Goal: Transaction & Acquisition: Subscribe to service/newsletter

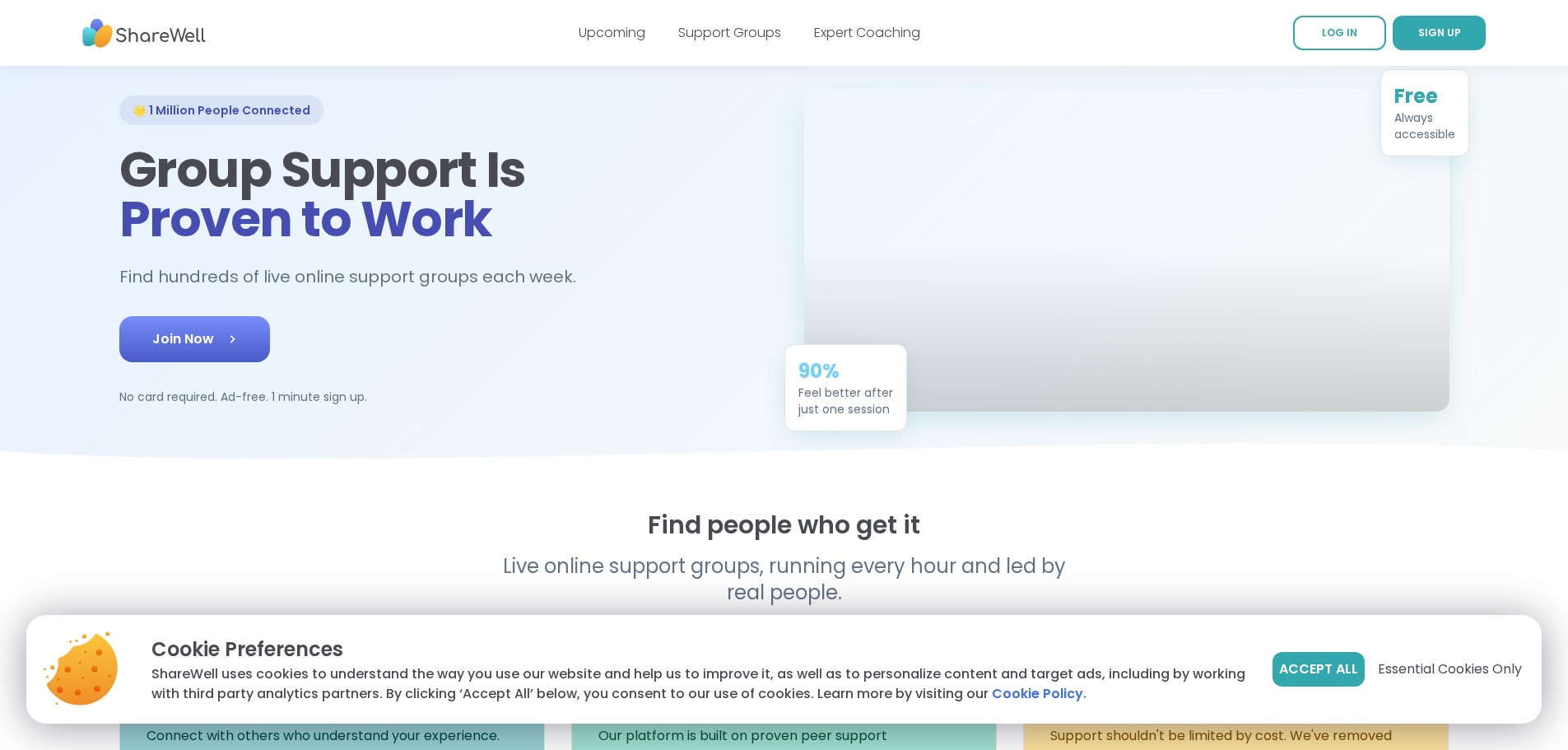
click at [224, 348] on icon at bounding box center [232, 339] width 17 height 17
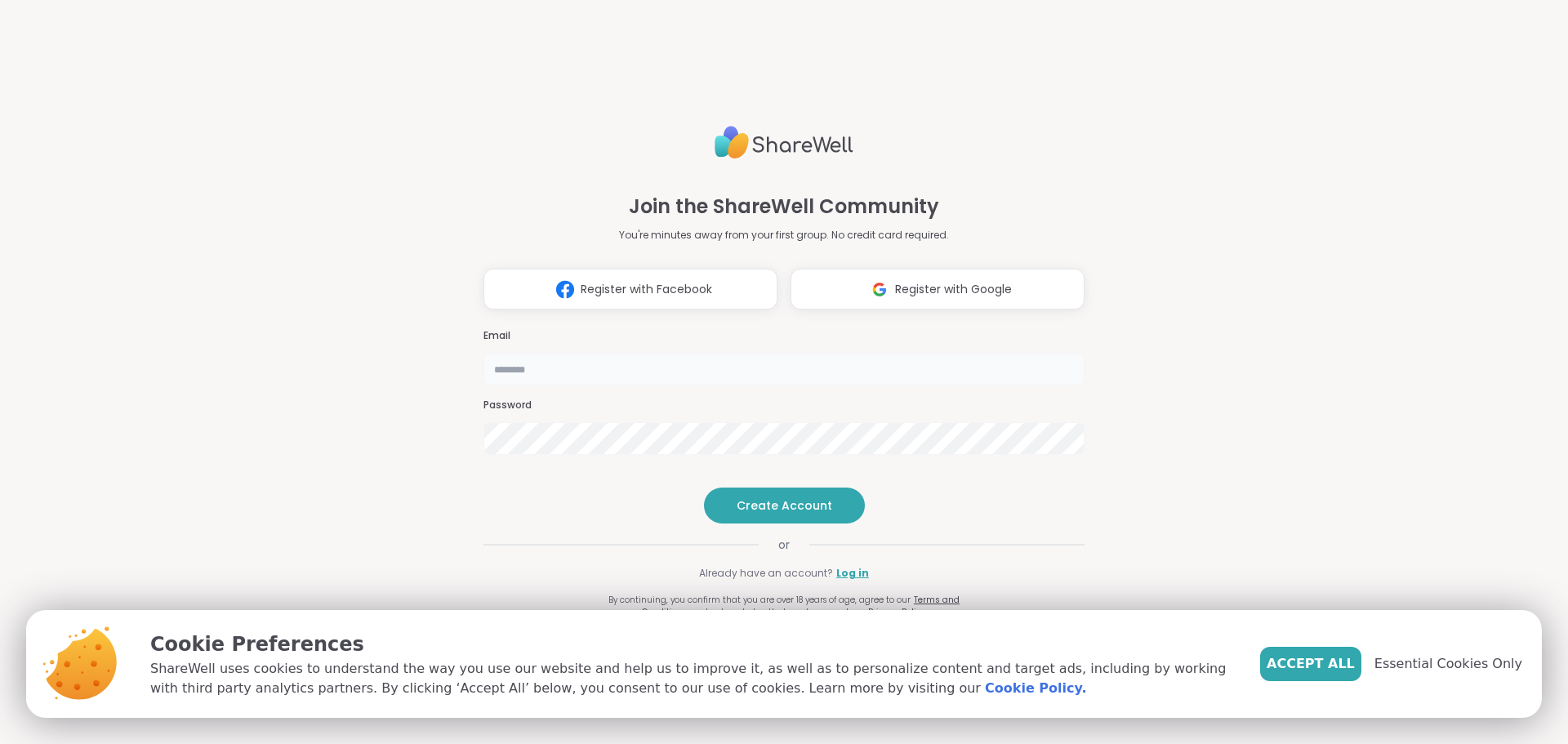
click at [544, 353] on input "email" at bounding box center [783, 369] width 601 height 32
type input "**********"
click at [1335, 671] on span "Accept All" at bounding box center [1310, 664] width 88 height 20
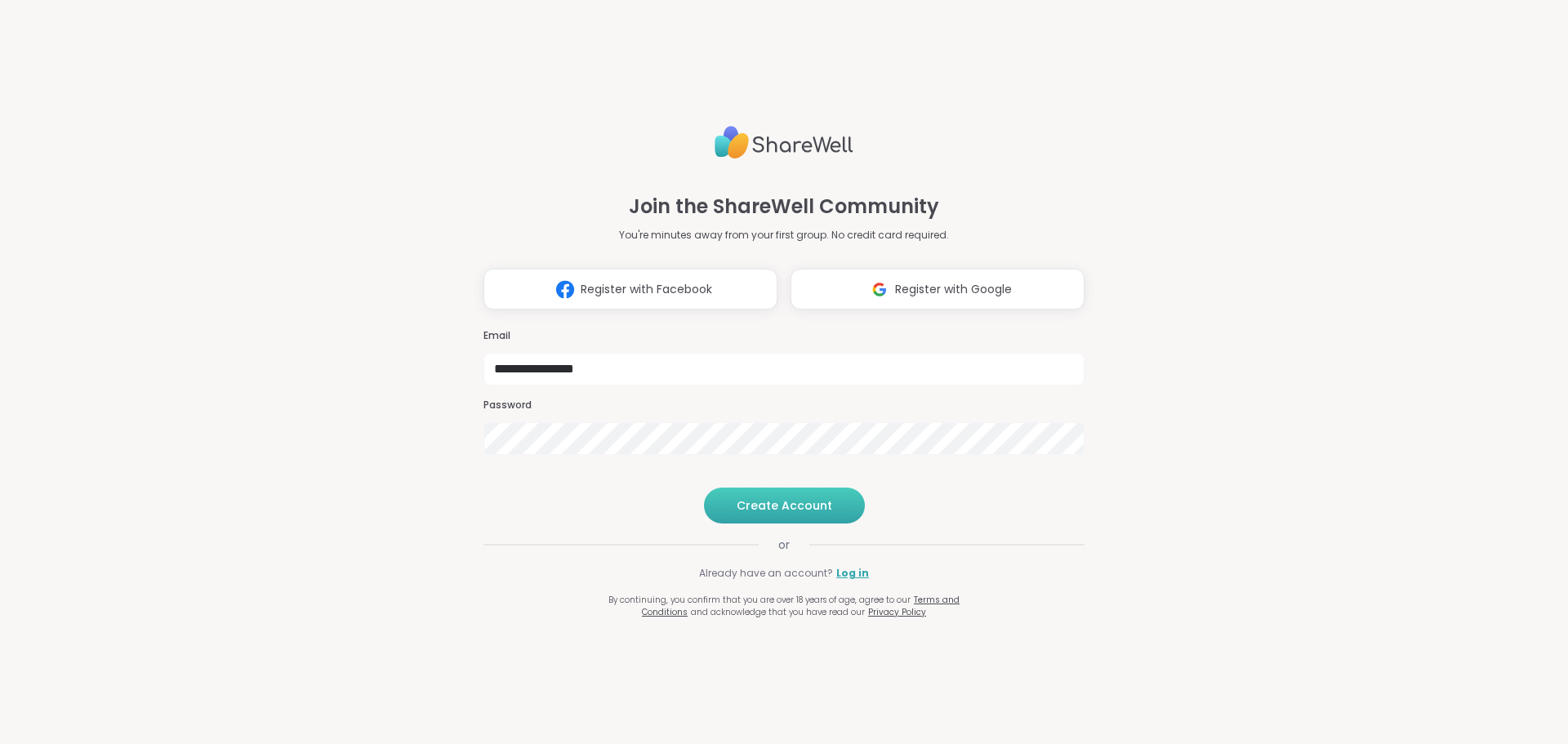
click at [775, 514] on span "Create Account" at bounding box center [784, 505] width 95 height 17
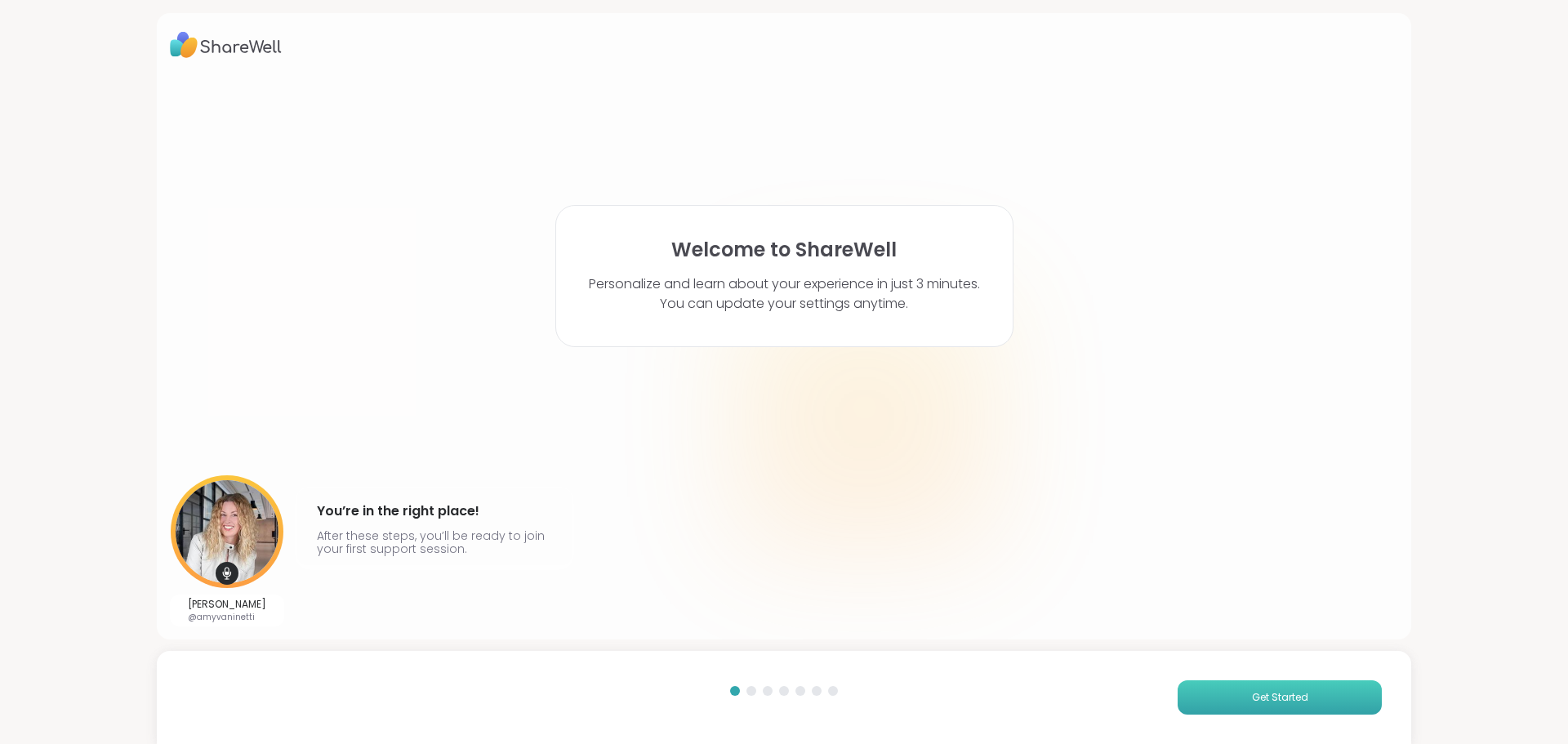
click at [1236, 703] on button "Get Started" at bounding box center [1280, 697] width 204 height 34
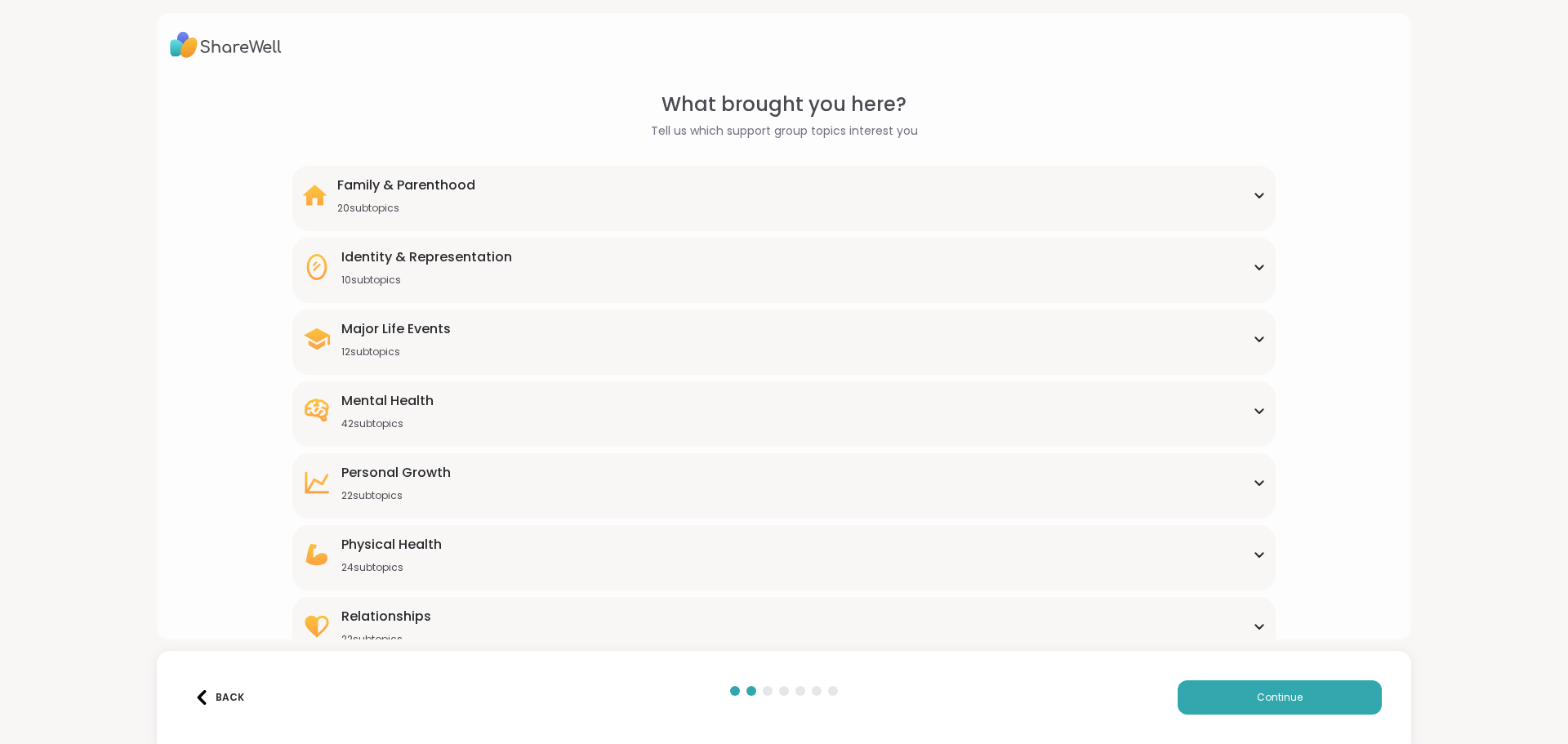
scroll to position [49, 0]
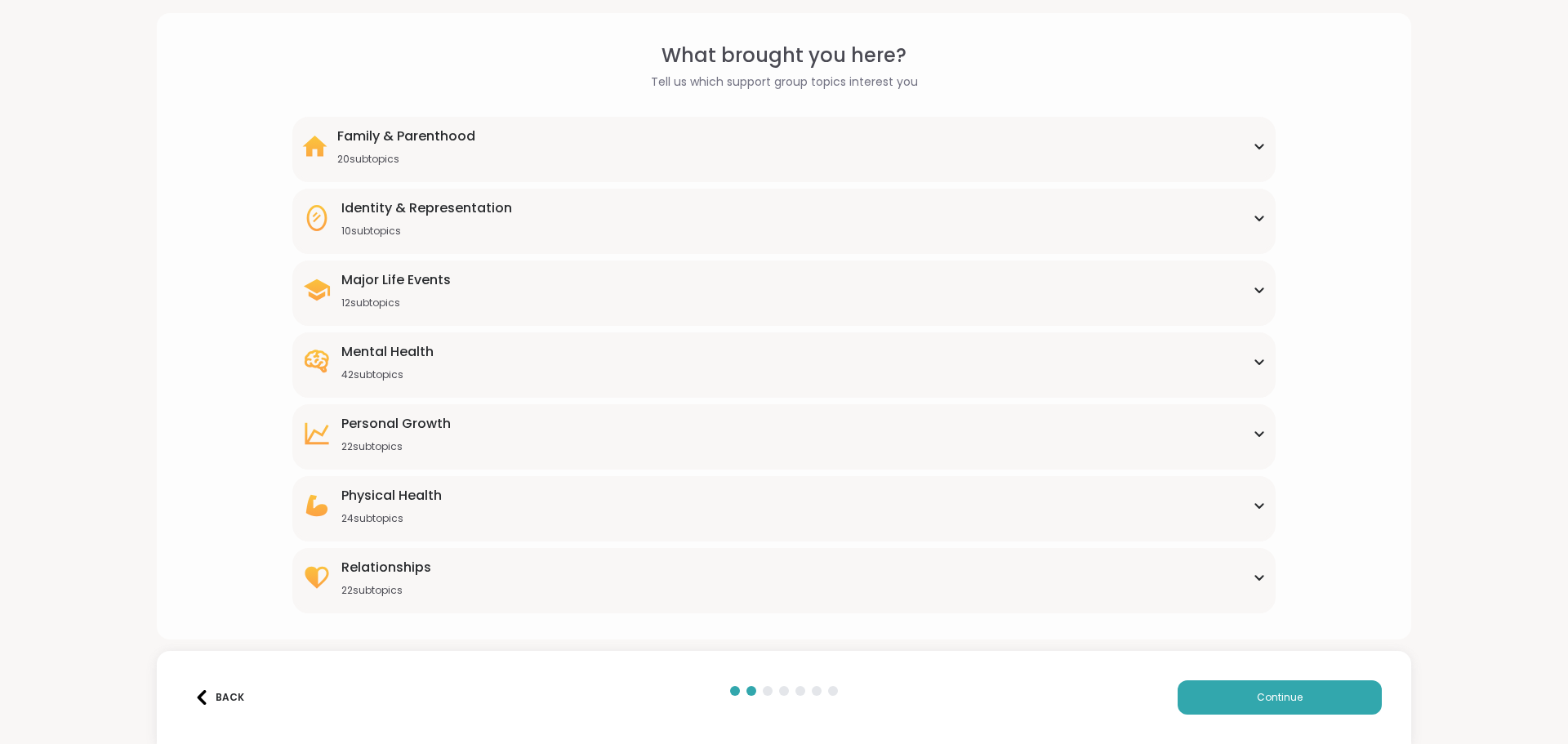
click at [508, 144] on div "Family & Parenthood 20 subtopics" at bounding box center [783, 146] width 962 height 39
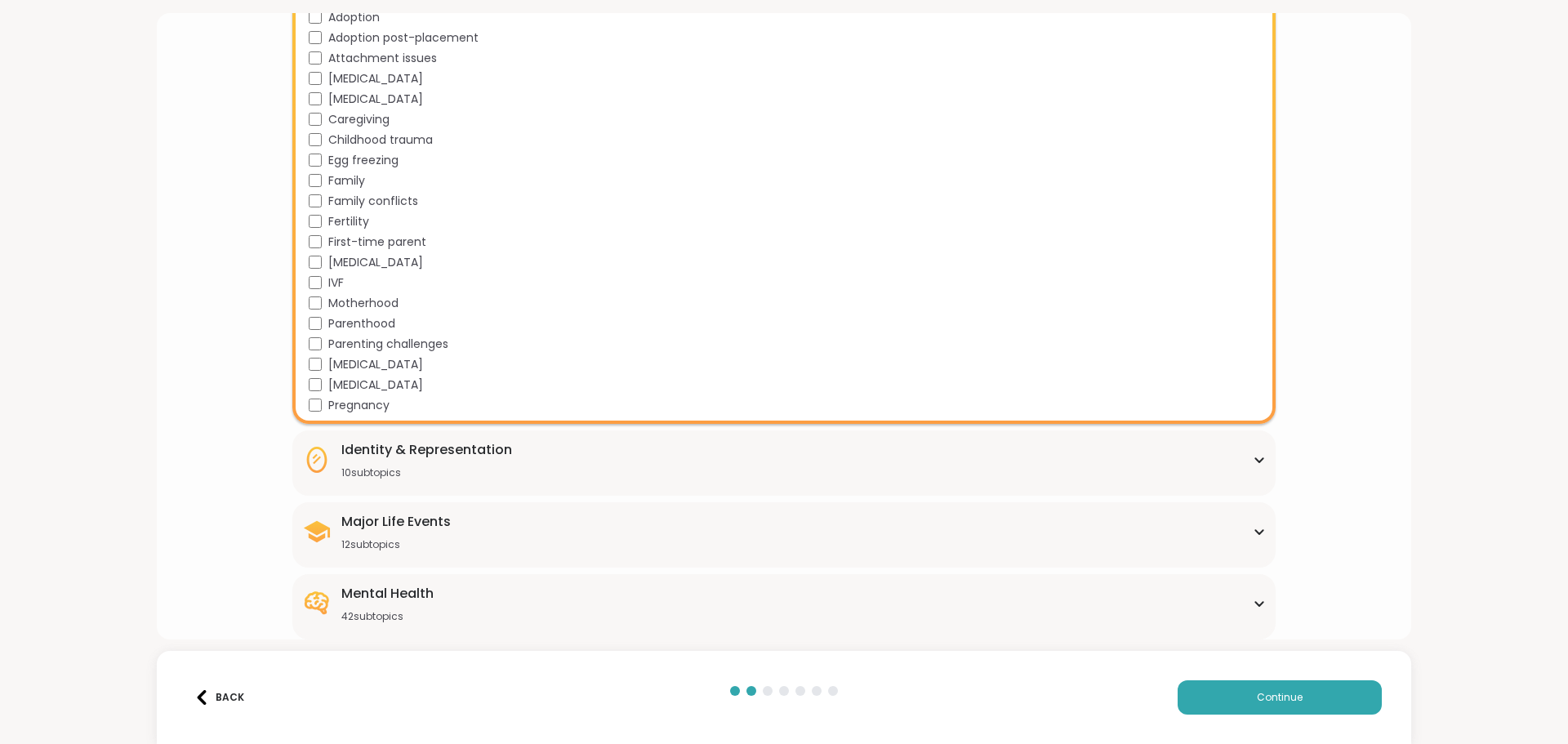
scroll to position [428, 0]
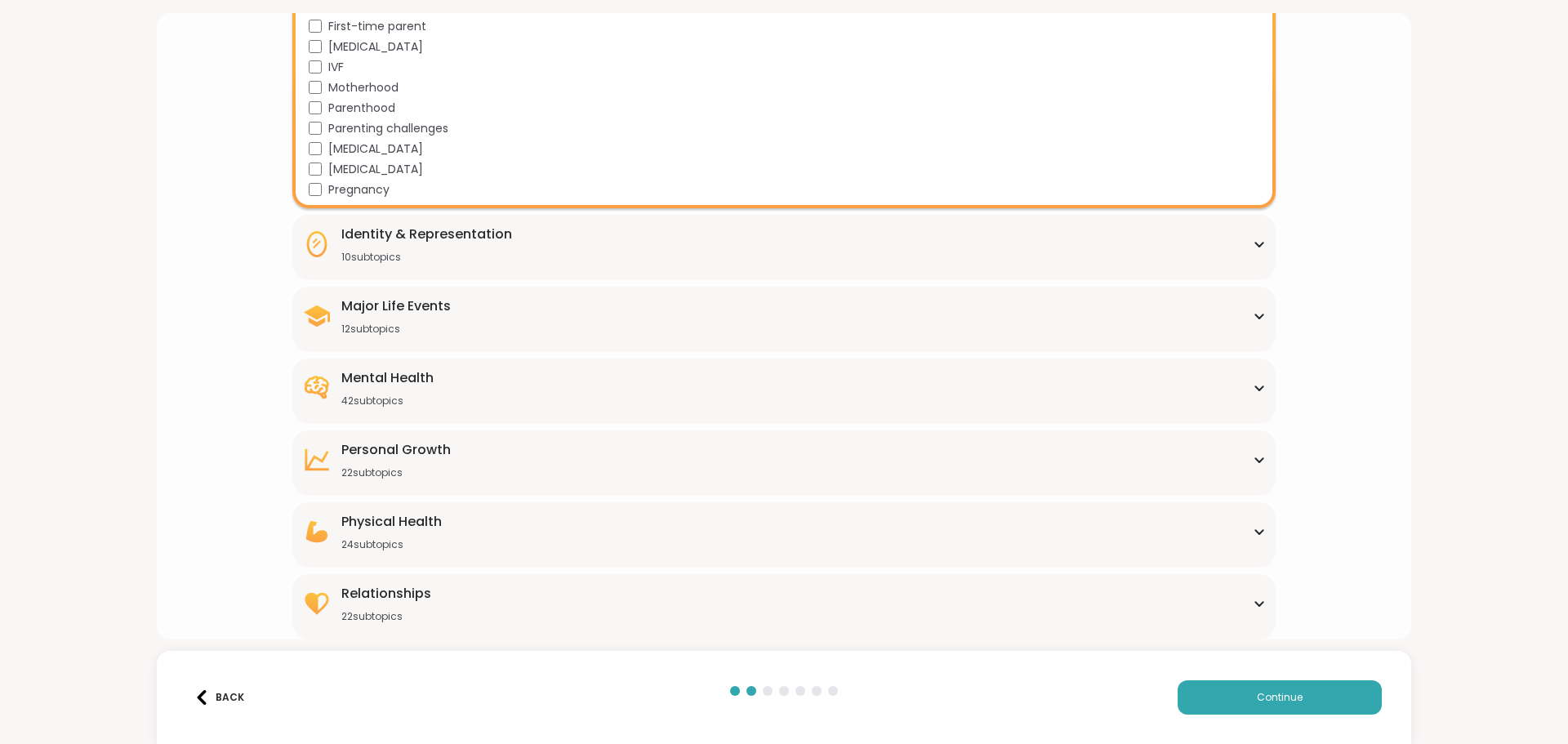
click at [507, 322] on div "Major Life Events 12 subtopics" at bounding box center [783, 316] width 962 height 39
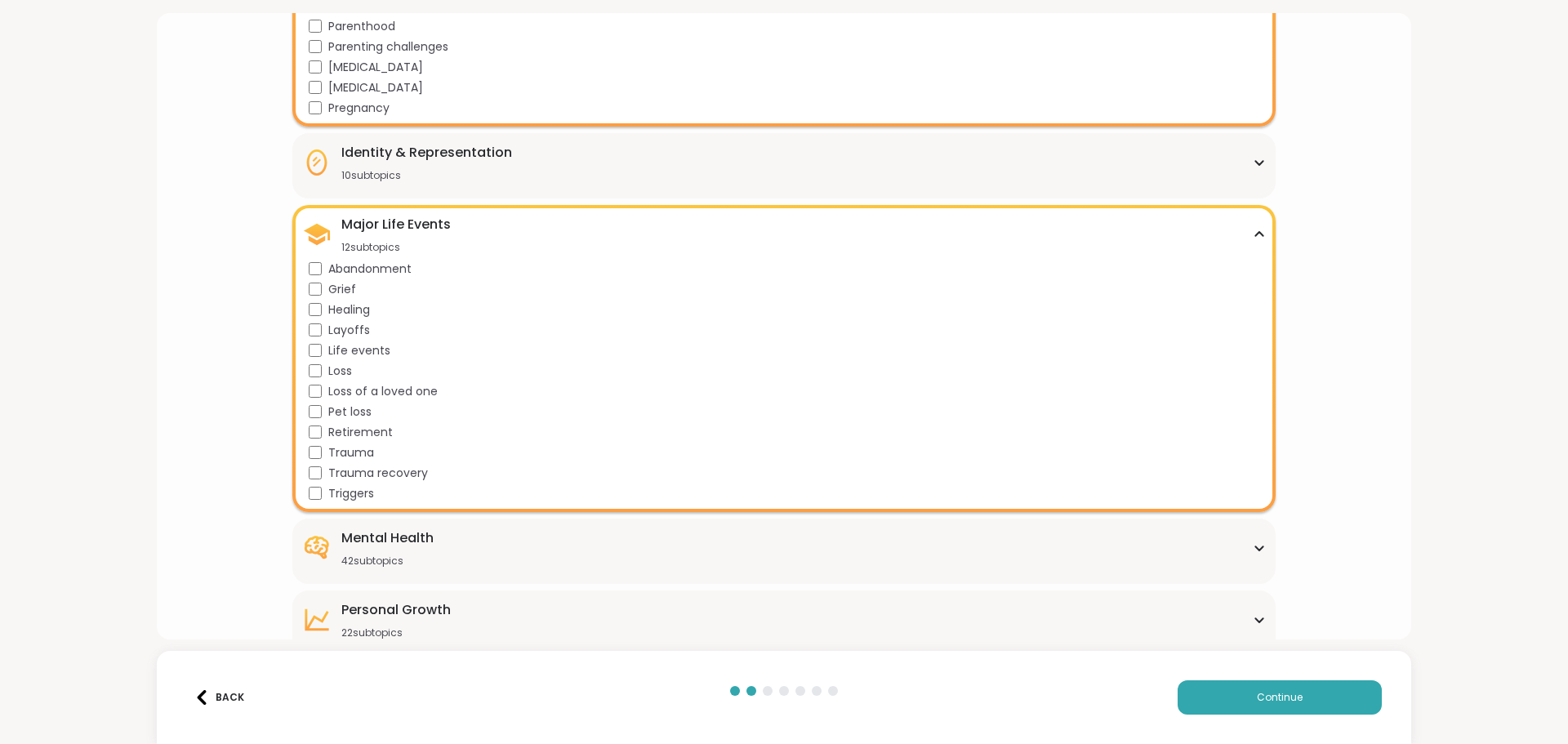
scroll to position [591, 0]
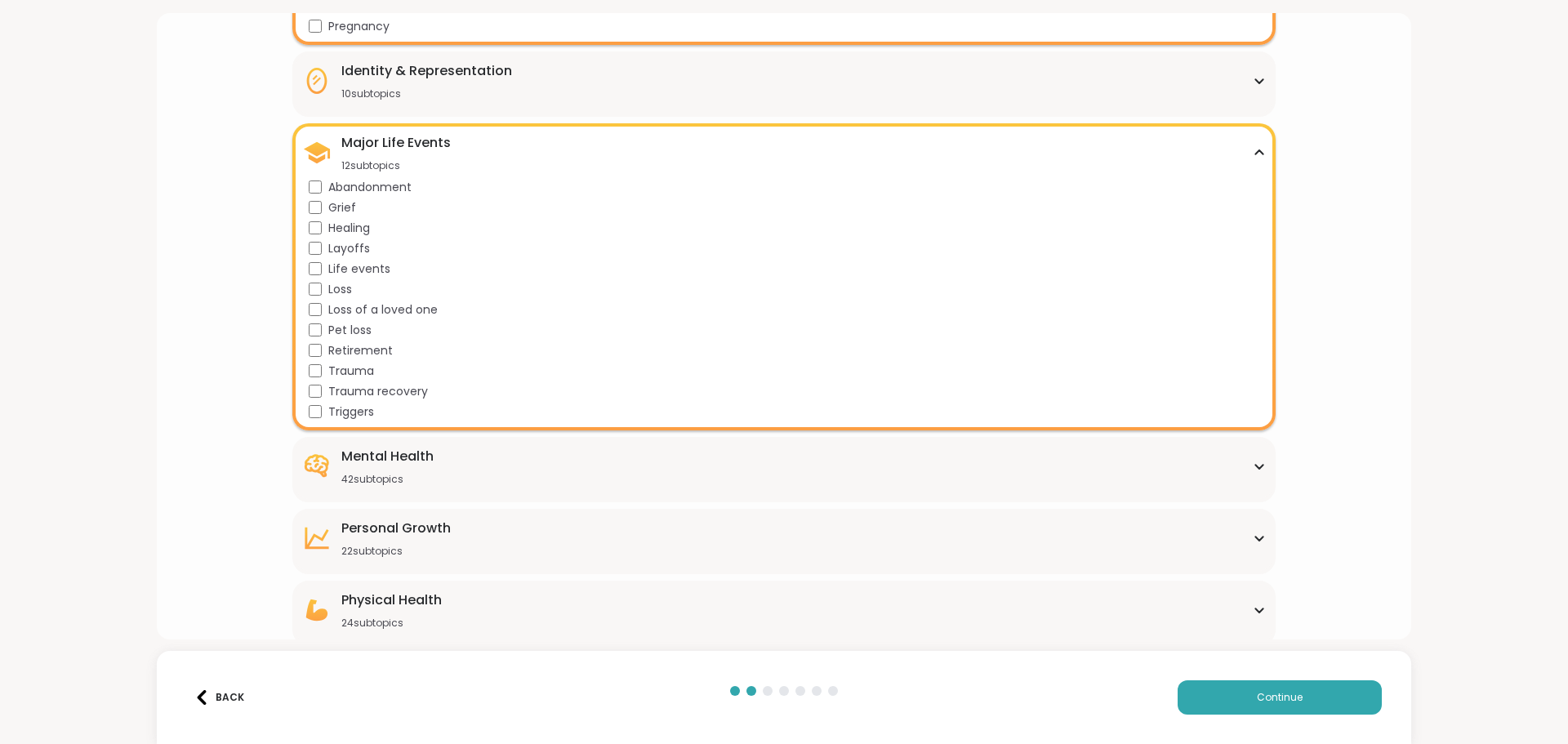
click at [338, 209] on span "Grief" at bounding box center [342, 207] width 27 height 17
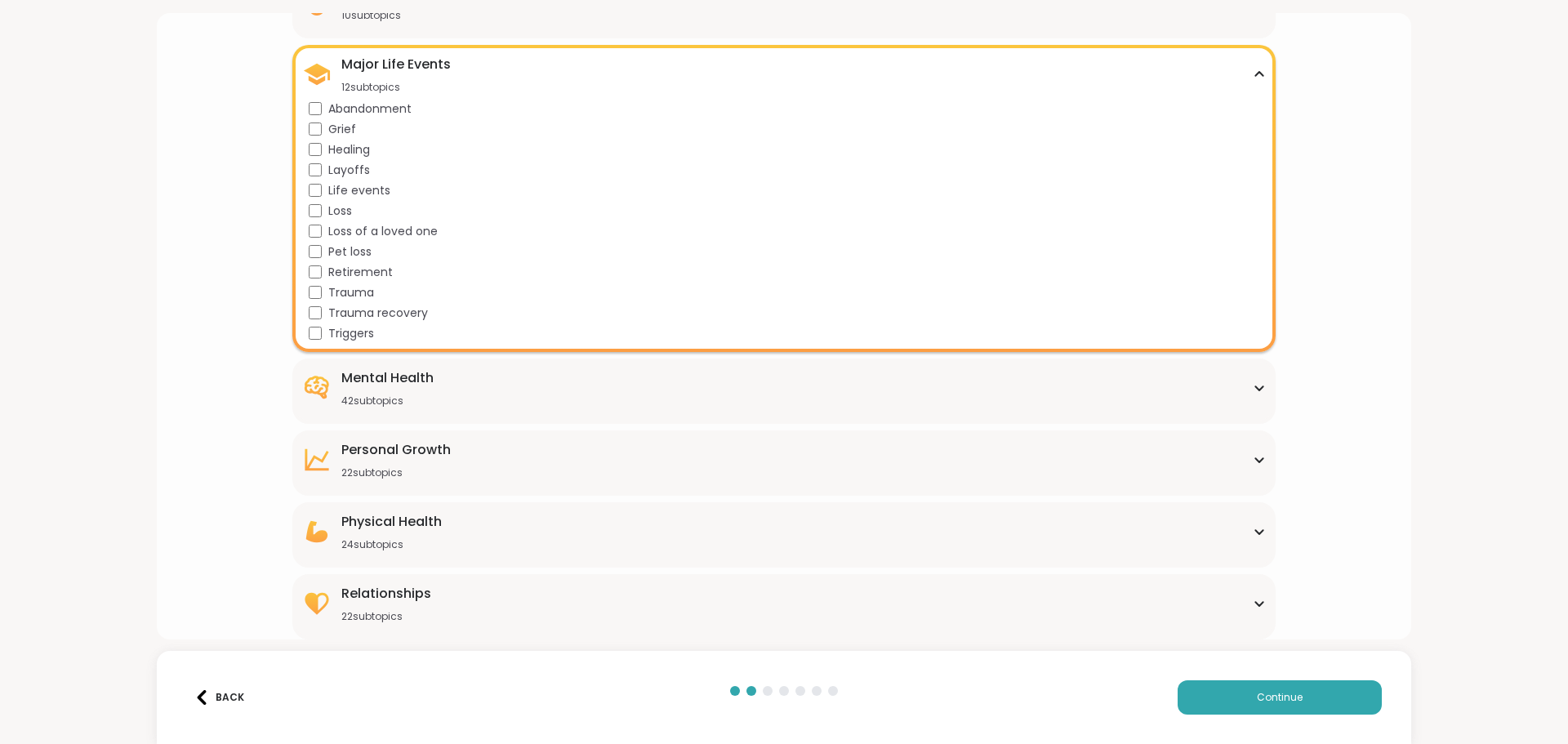
click at [392, 393] on div "Mental Health 42 subtopics" at bounding box center [387, 388] width 92 height 39
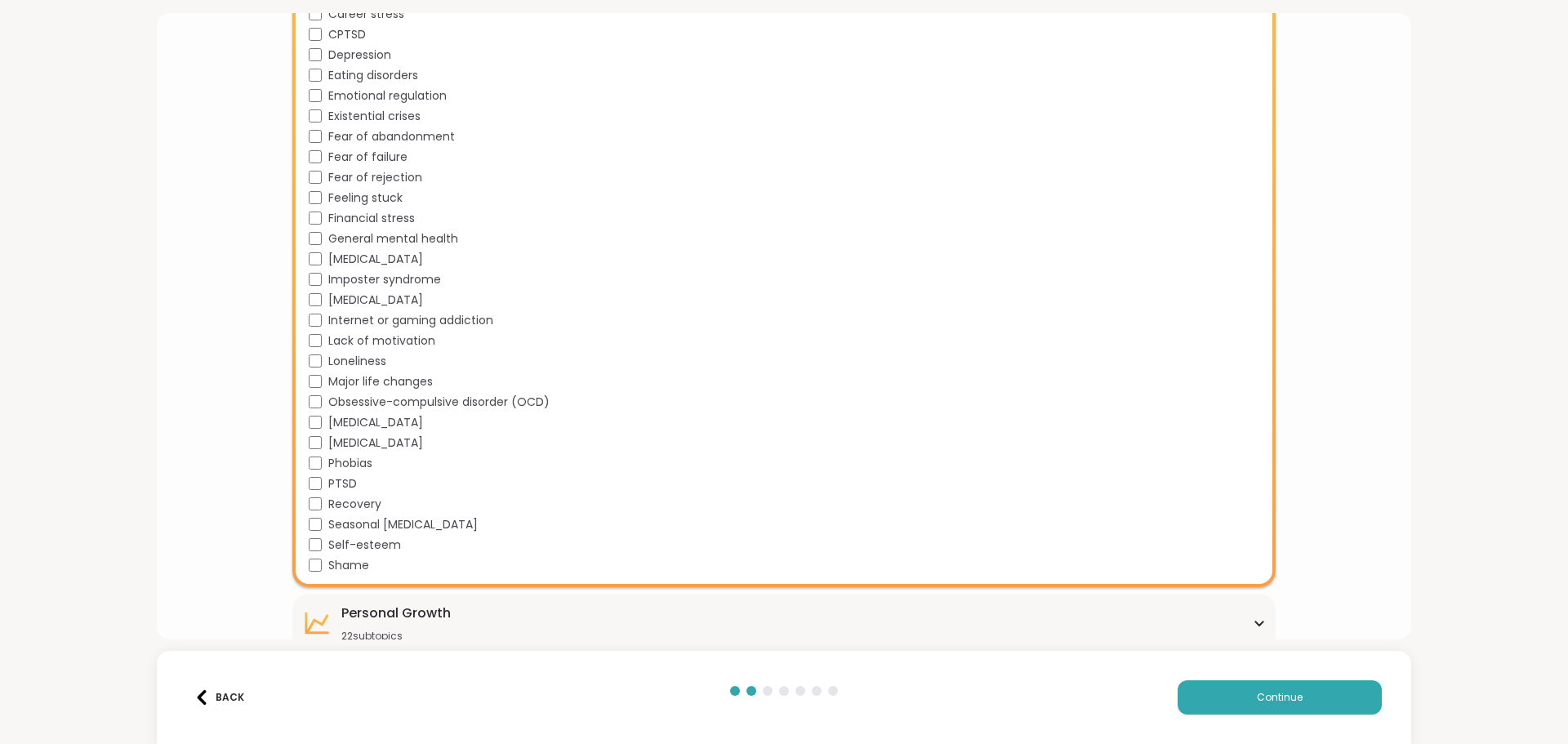
scroll to position [1487, 0]
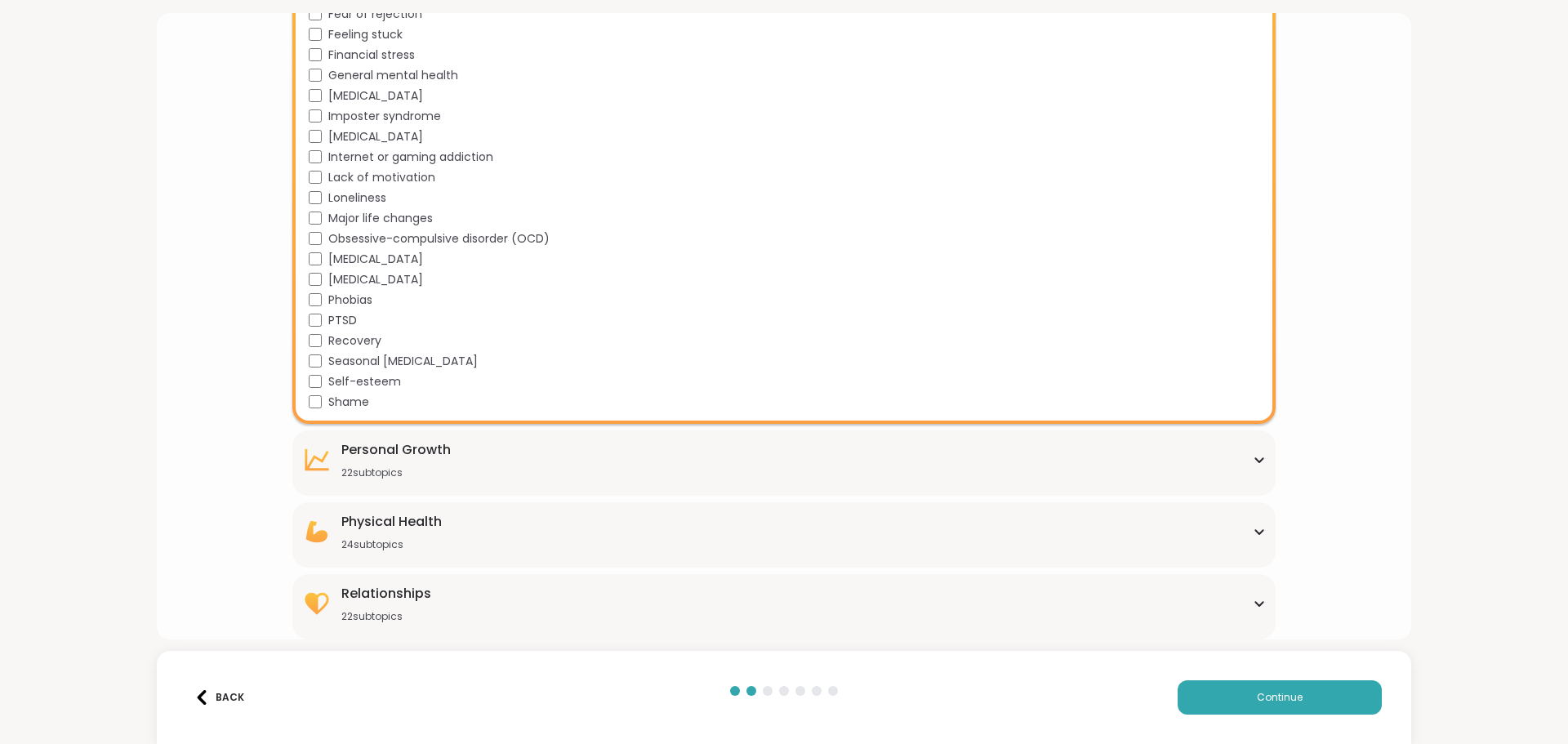
click at [411, 605] on div "Relationships 22 subtopics" at bounding box center [386, 604] width 90 height 39
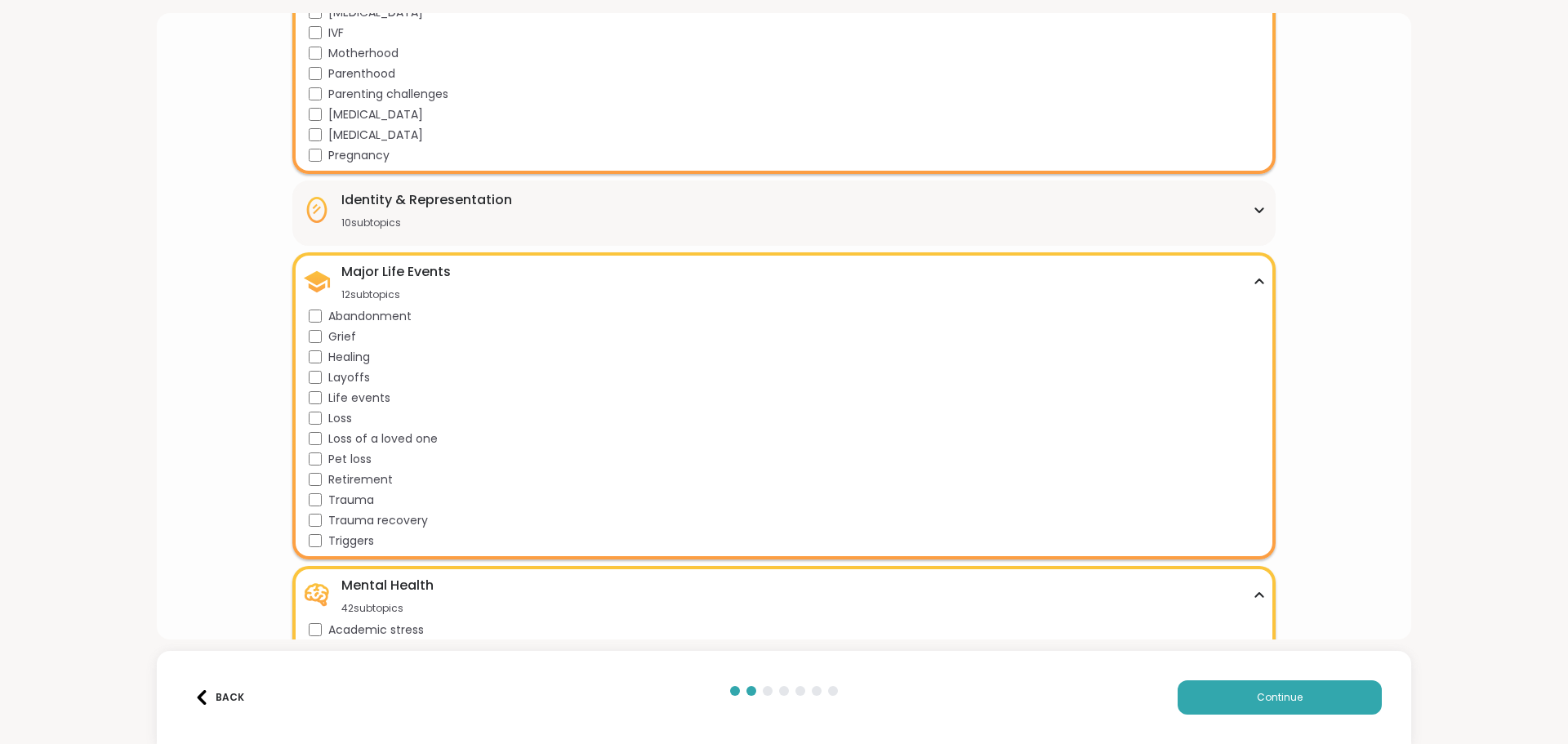
scroll to position [870, 0]
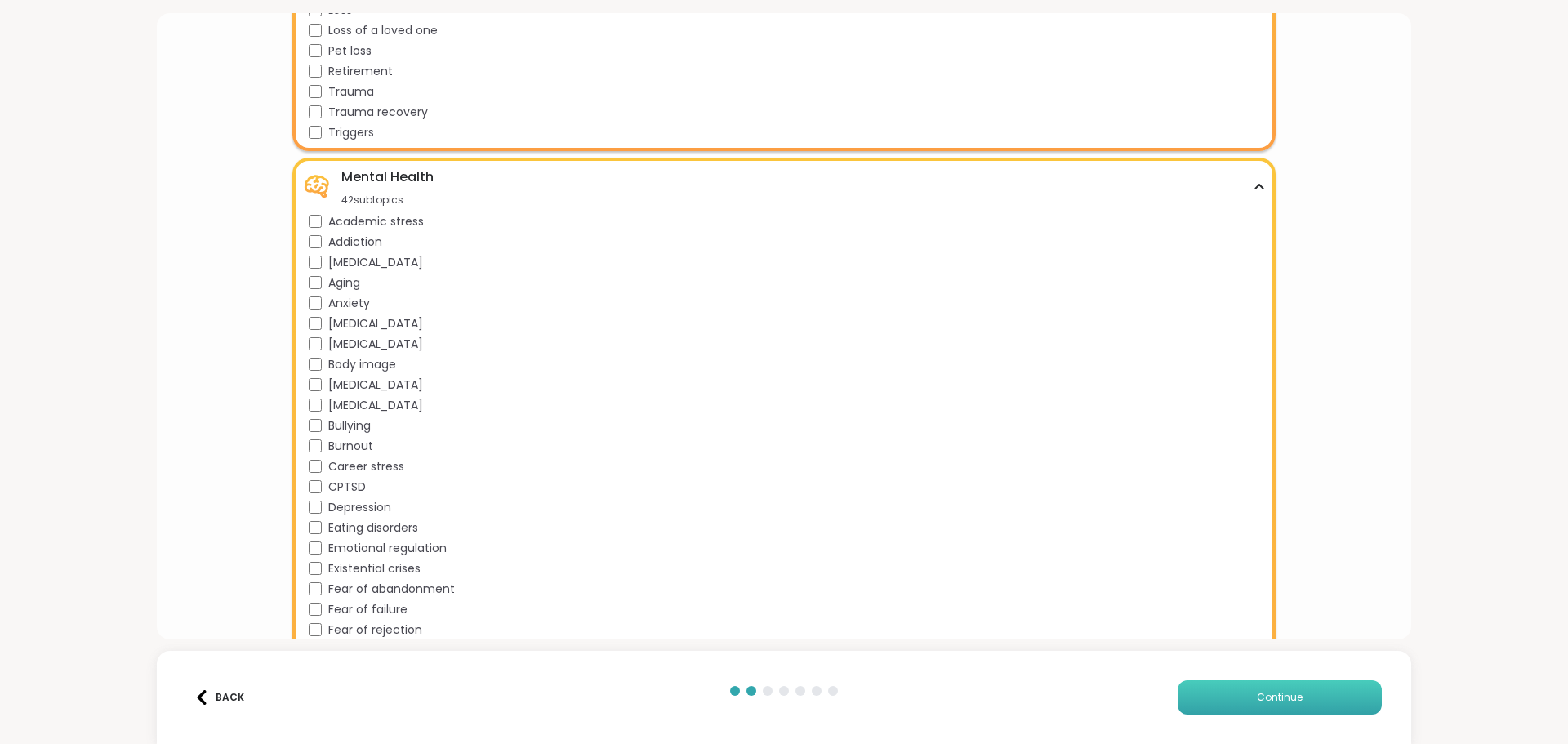
click at [1269, 699] on span "Continue" at bounding box center [1279, 697] width 46 height 15
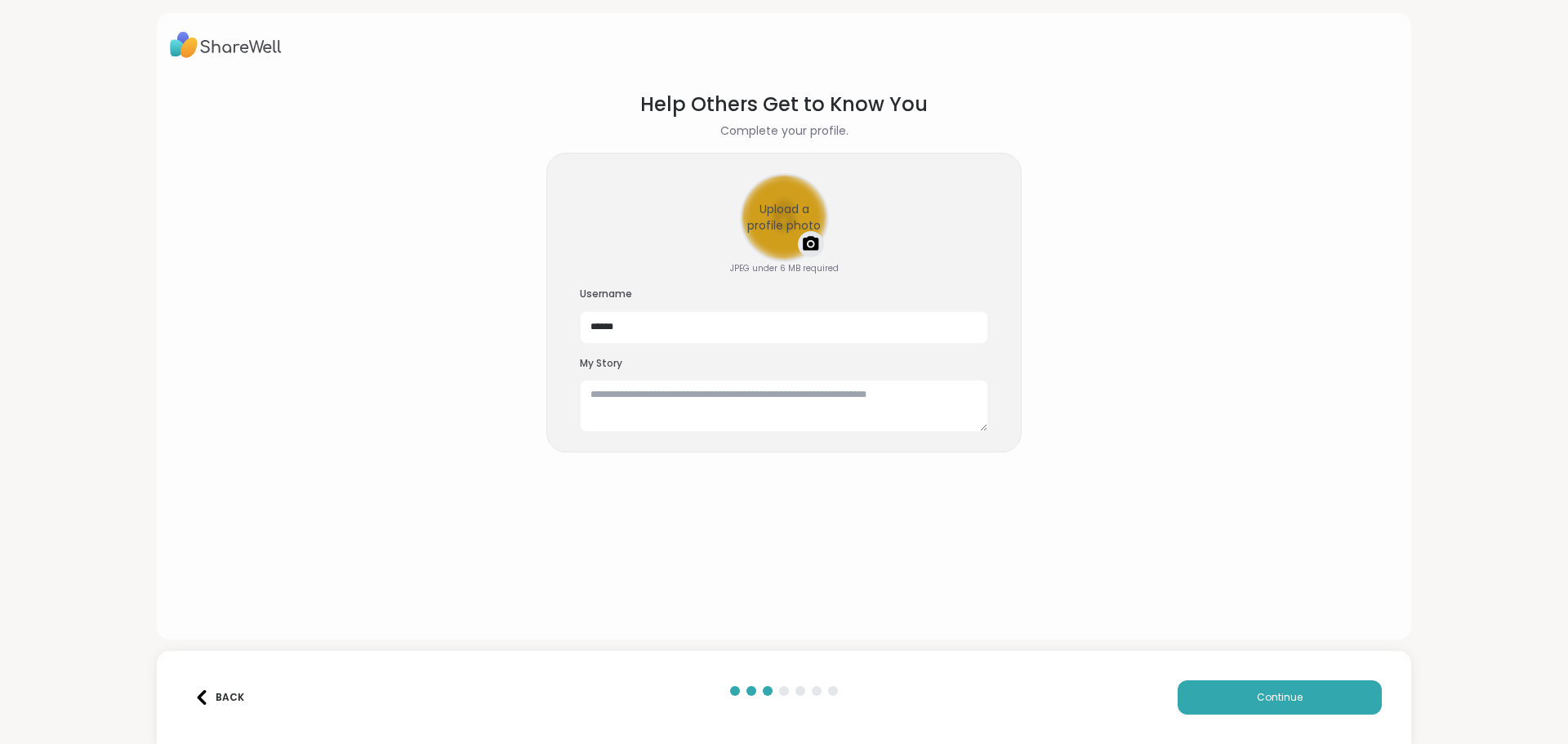
click at [773, 219] on div "Upload a profile photo" at bounding box center [784, 217] width 85 height 85
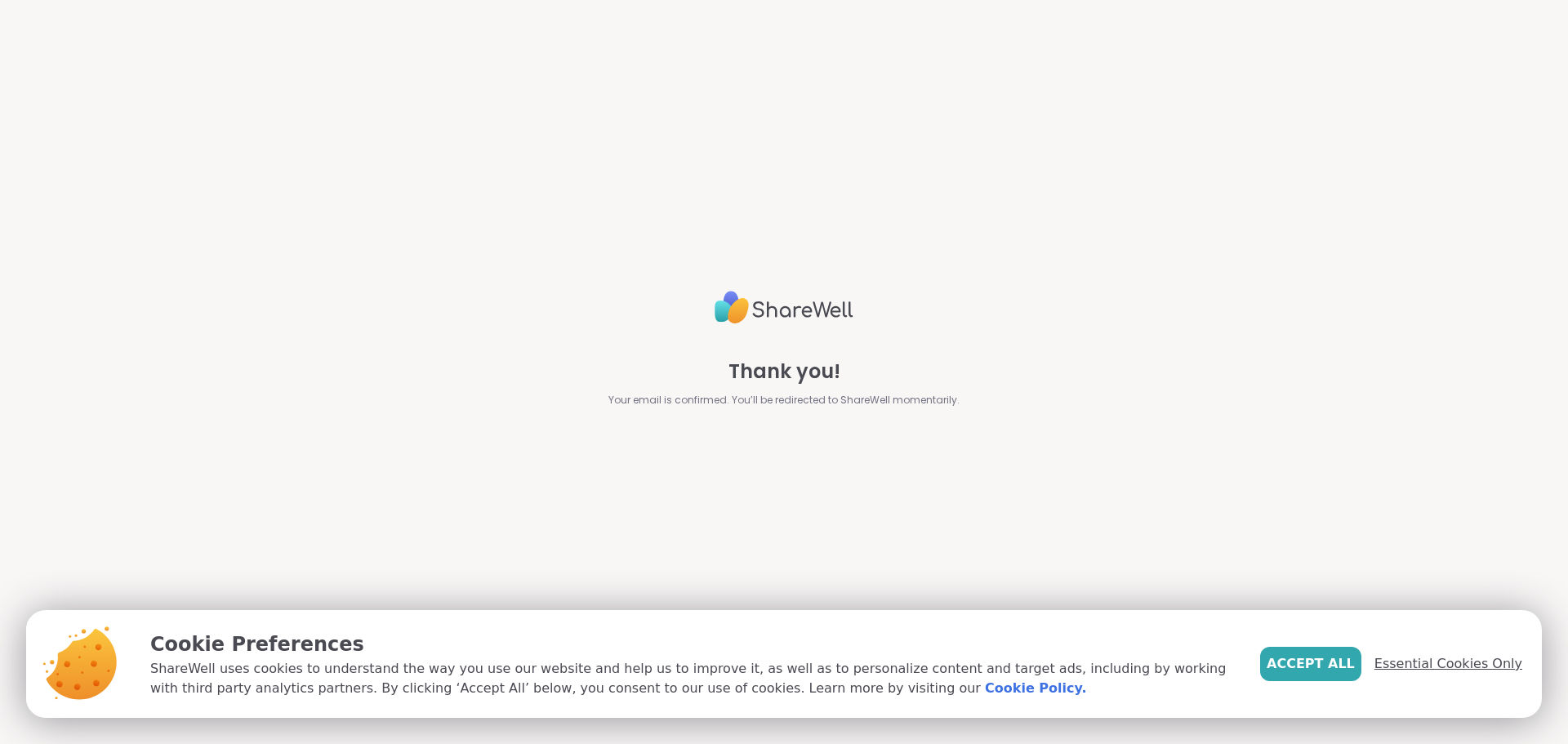
click at [1427, 667] on span "Essential Cookies Only" at bounding box center [1447, 664] width 148 height 20
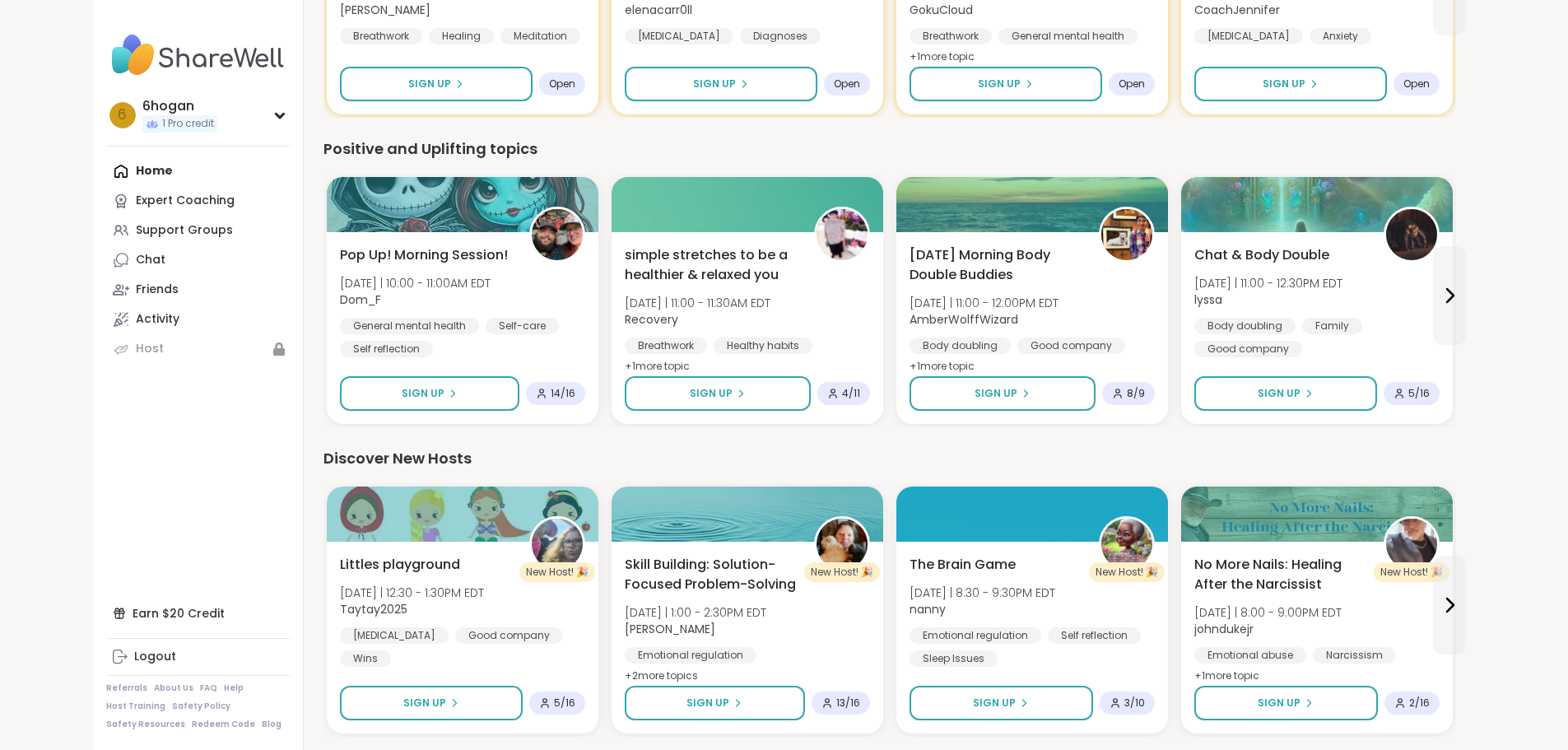
scroll to position [576, 0]
